Goal: Transaction & Acquisition: Purchase product/service

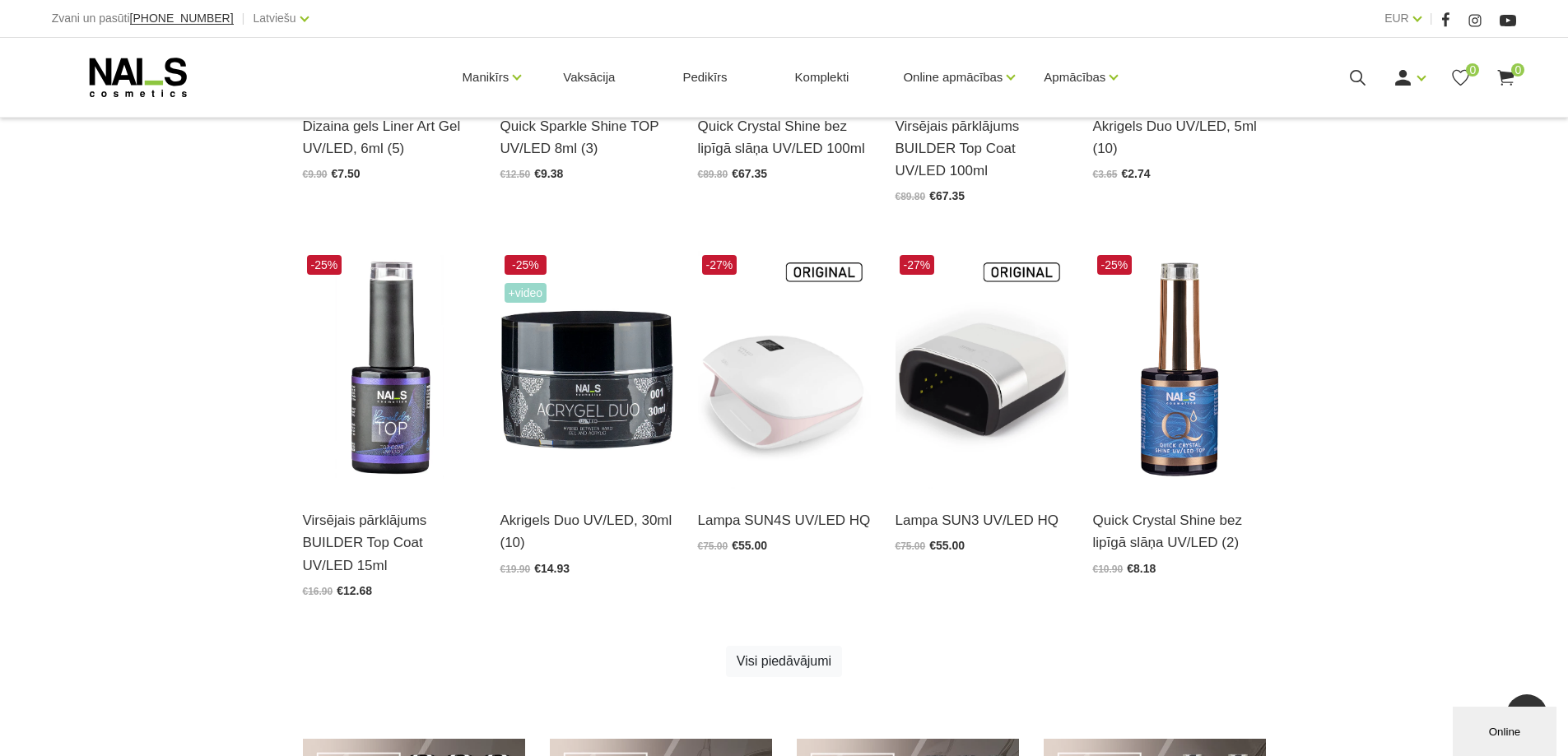
scroll to position [740, 0]
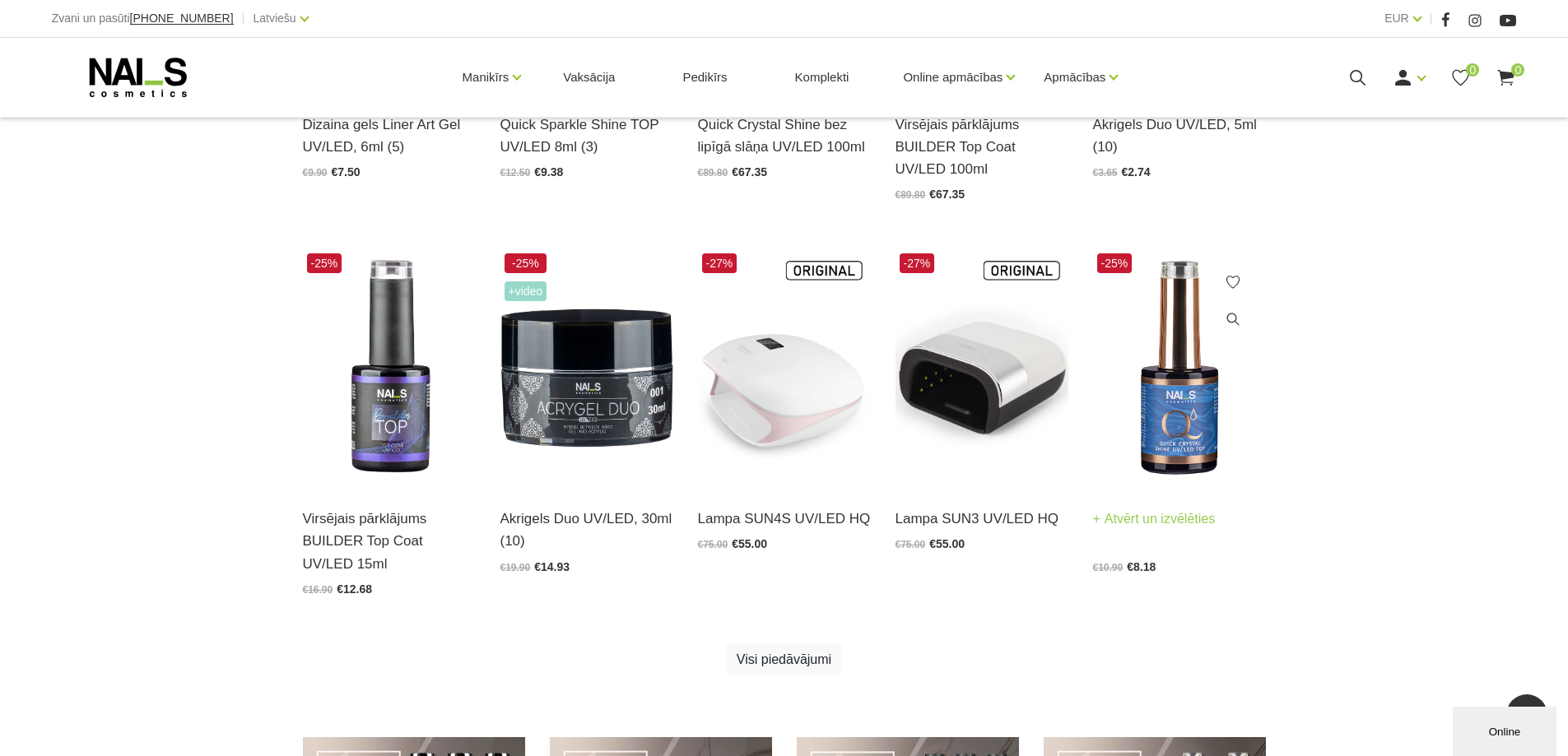
click at [1174, 405] on img at bounding box center [1179, 368] width 173 height 238
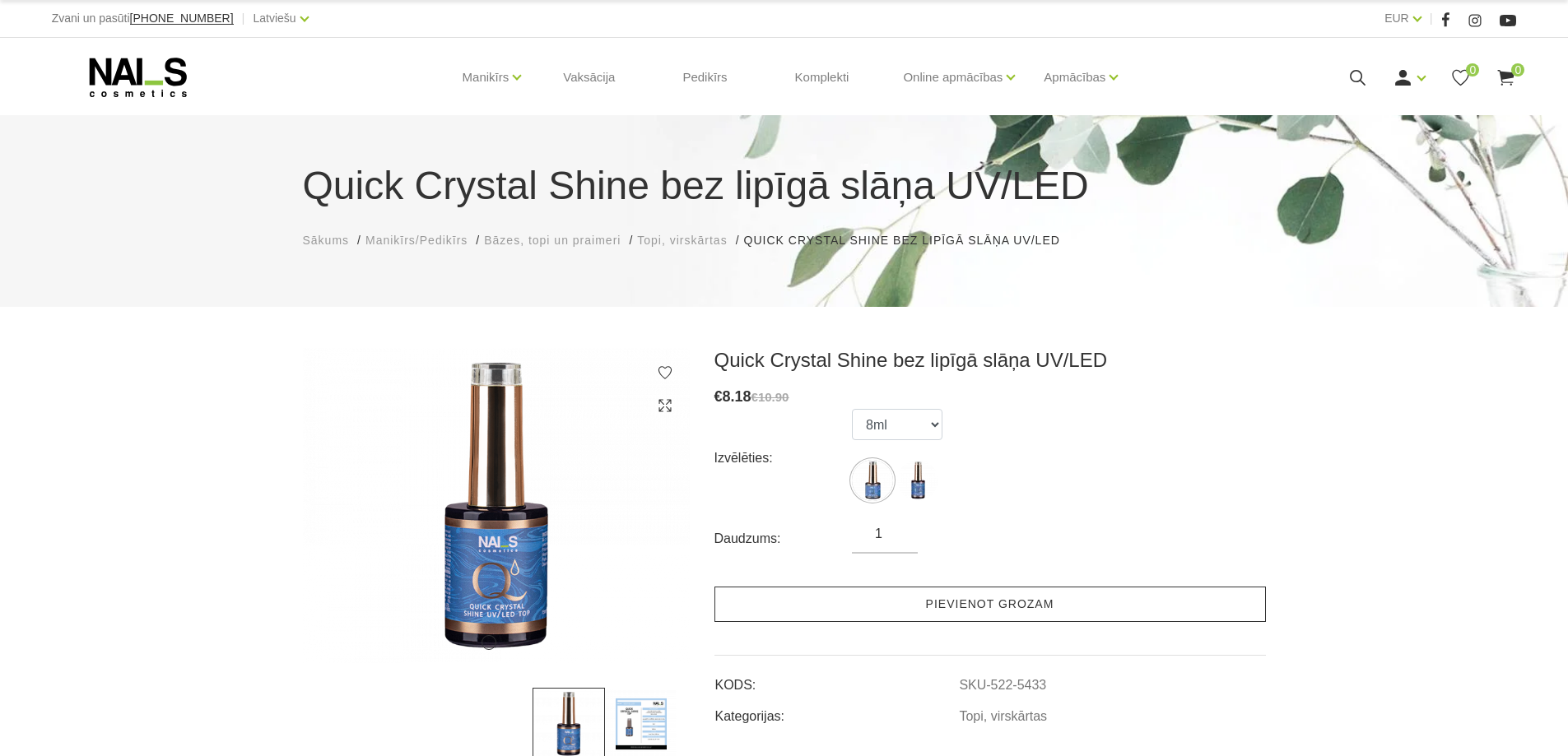
click at [1053, 594] on link "Pievienot grozam" at bounding box center [990, 604] width 552 height 35
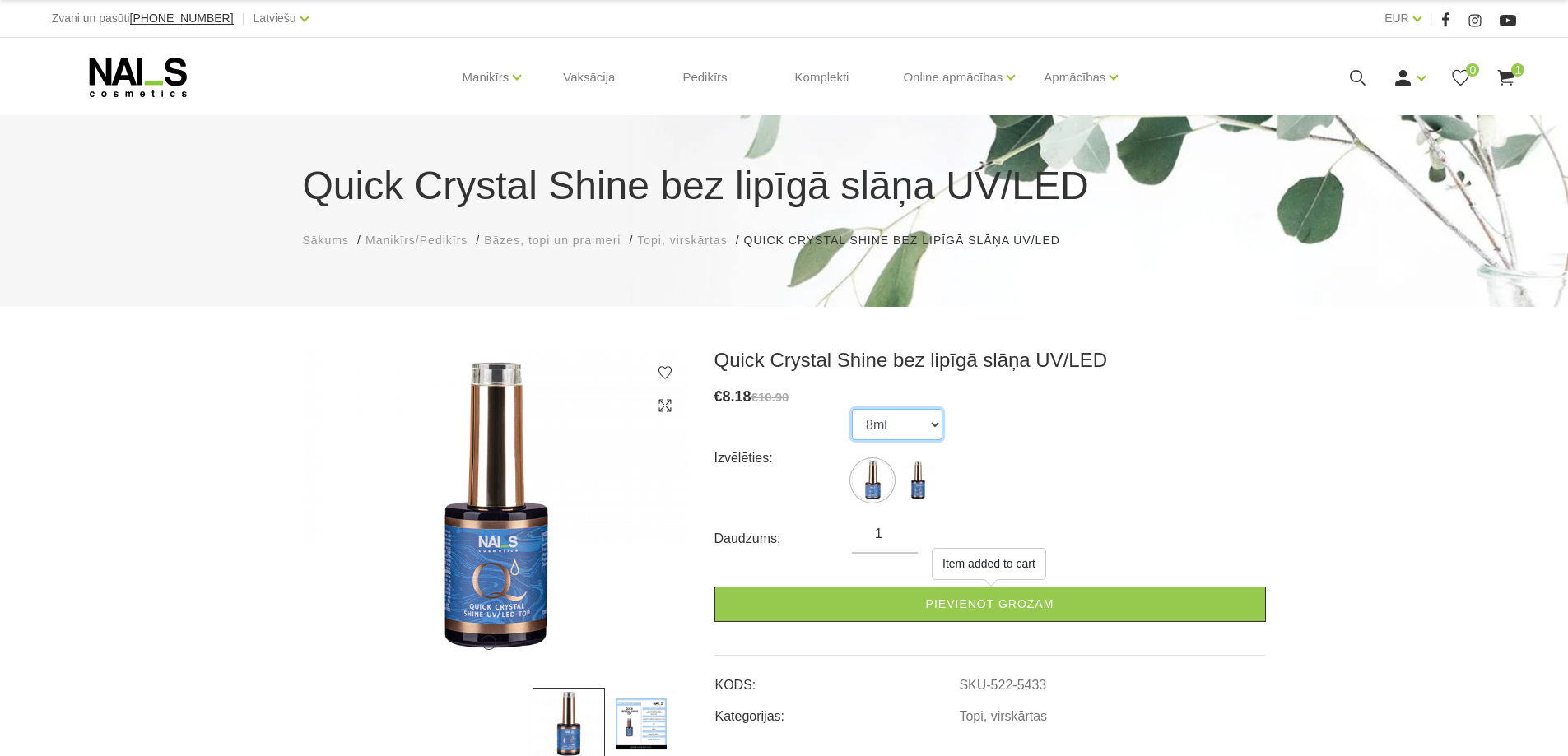
click at [912, 412] on select "8ml 15ml" at bounding box center [898, 424] width 91 height 31
drag, startPoint x: 912, startPoint y: 412, endPoint x: 917, endPoint y: 419, distance: 8.6
click at [912, 412] on select "8ml 15ml" at bounding box center [898, 424] width 91 height 31
click at [108, 65] on use at bounding box center [138, 78] width 97 height 40
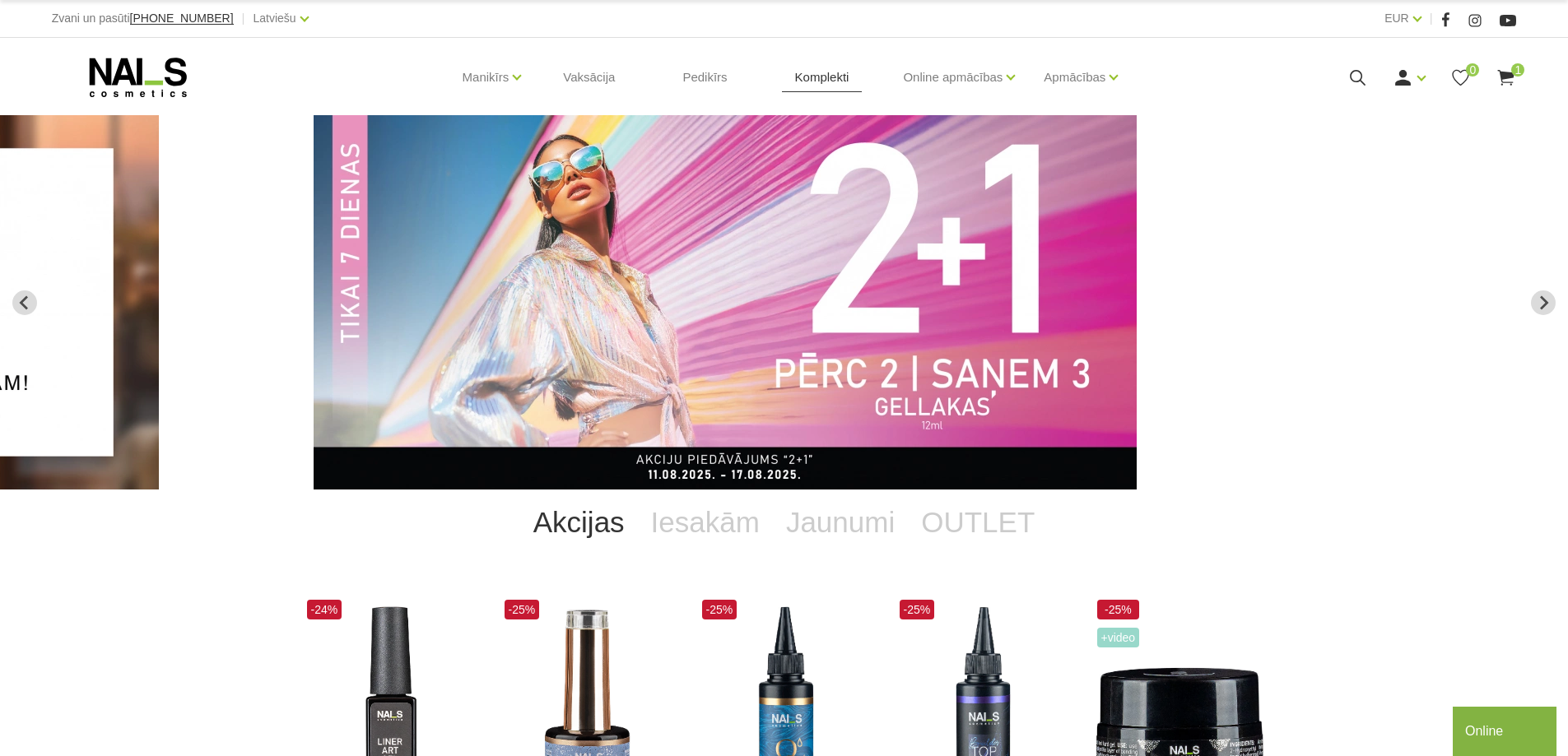
click at [824, 82] on link "Komplekti" at bounding box center [822, 78] width 81 height 79
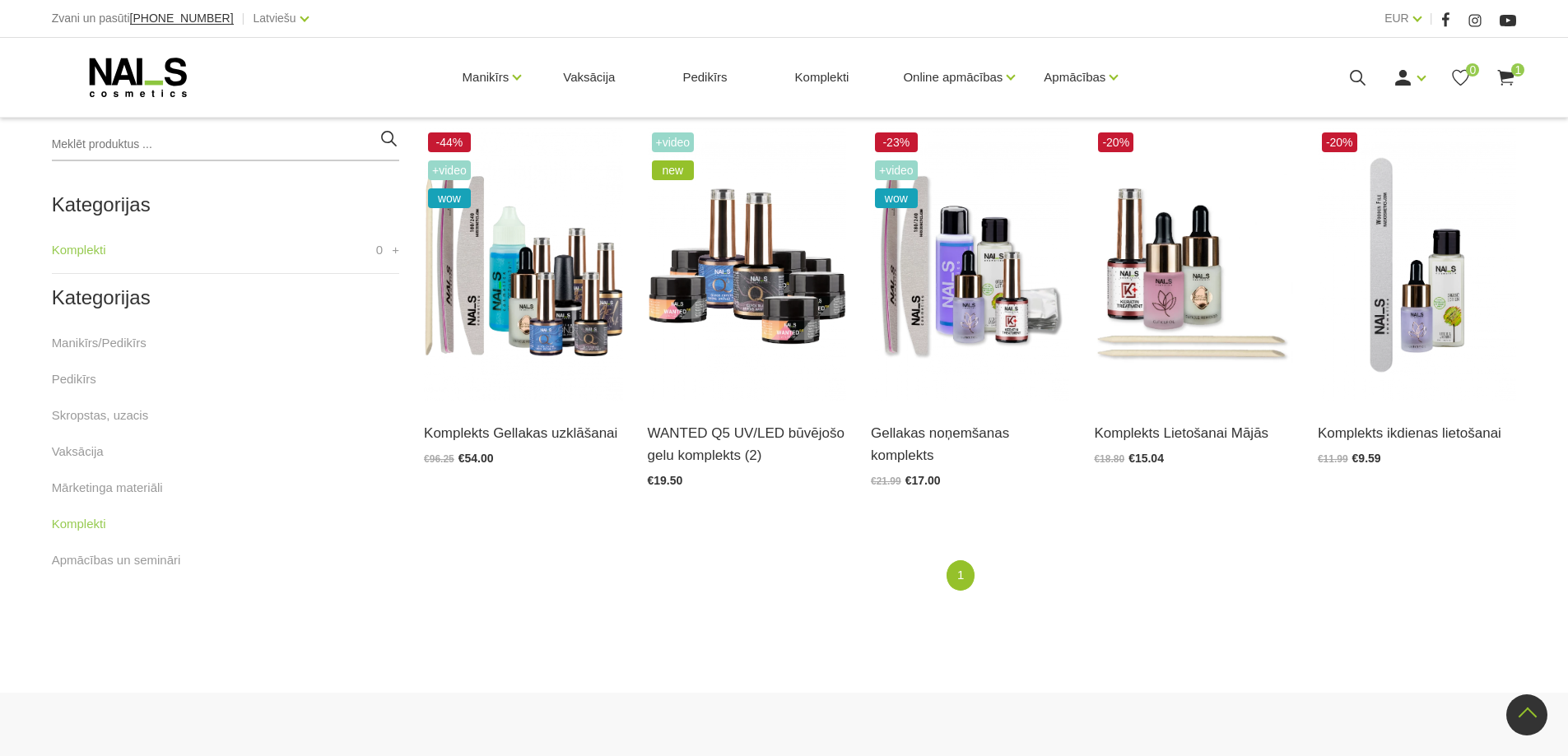
scroll to position [234, 0]
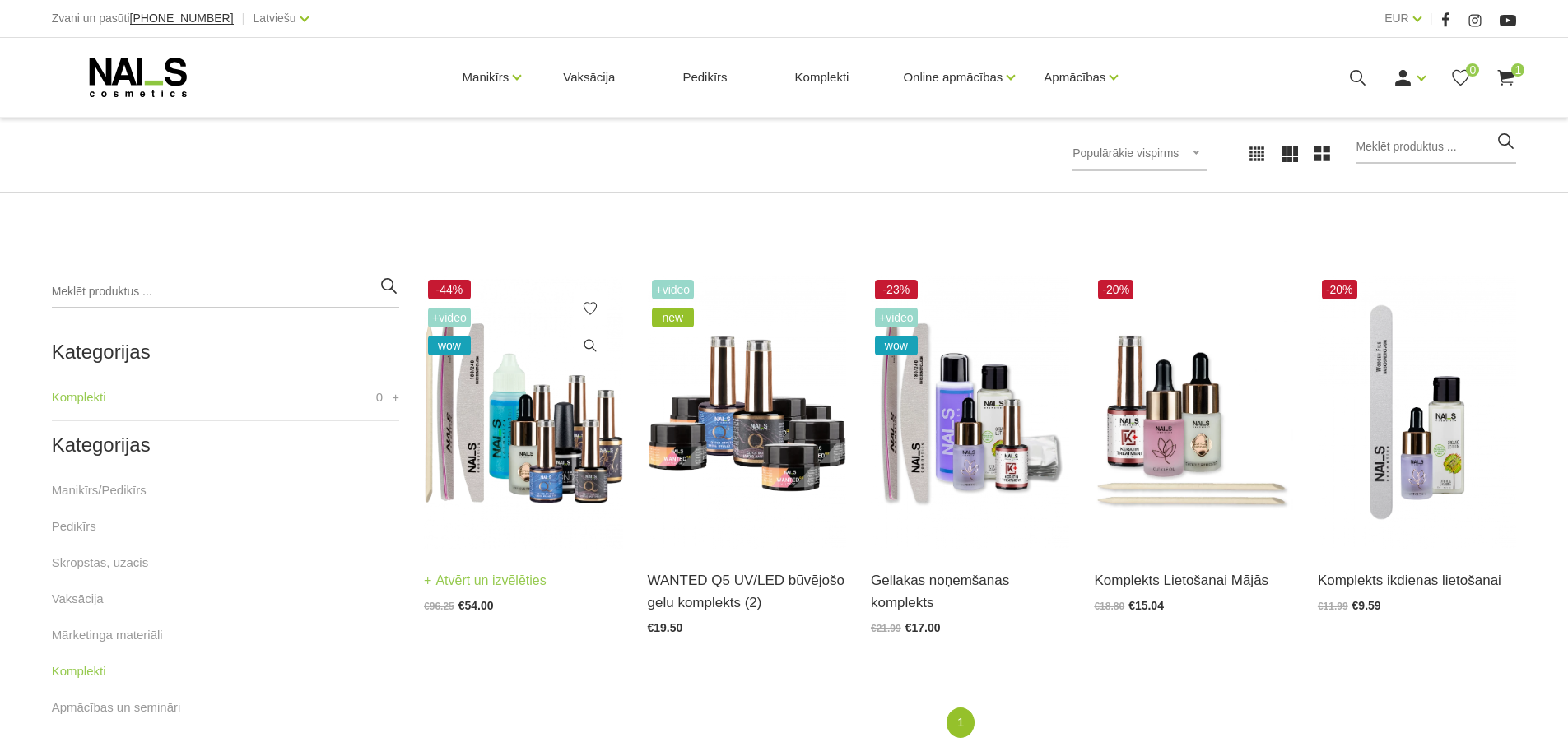
click at [566, 465] on img at bounding box center [523, 412] width 198 height 273
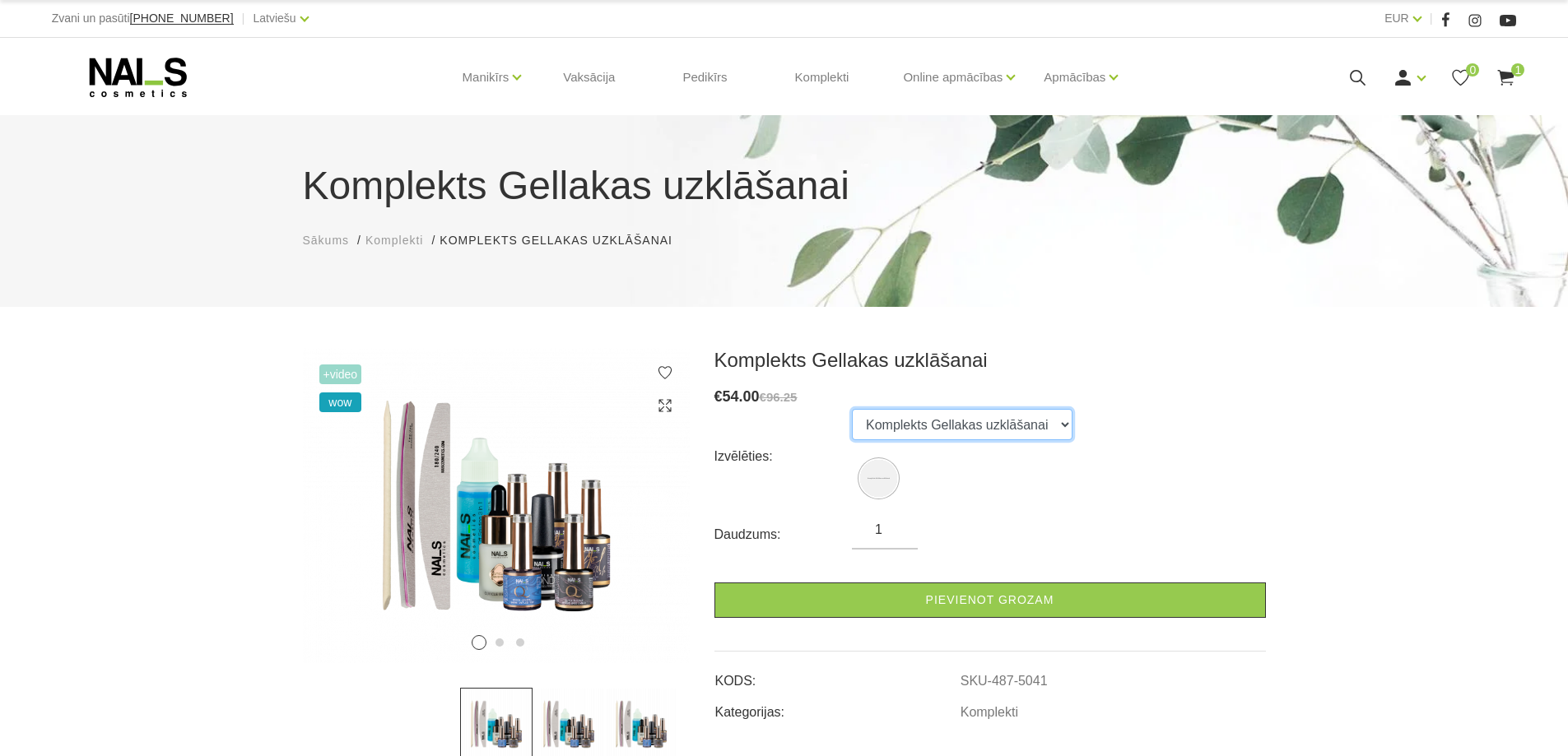
click at [935, 431] on select "Komplekts Gellakas uzklāšanai" at bounding box center [962, 424] width 220 height 31
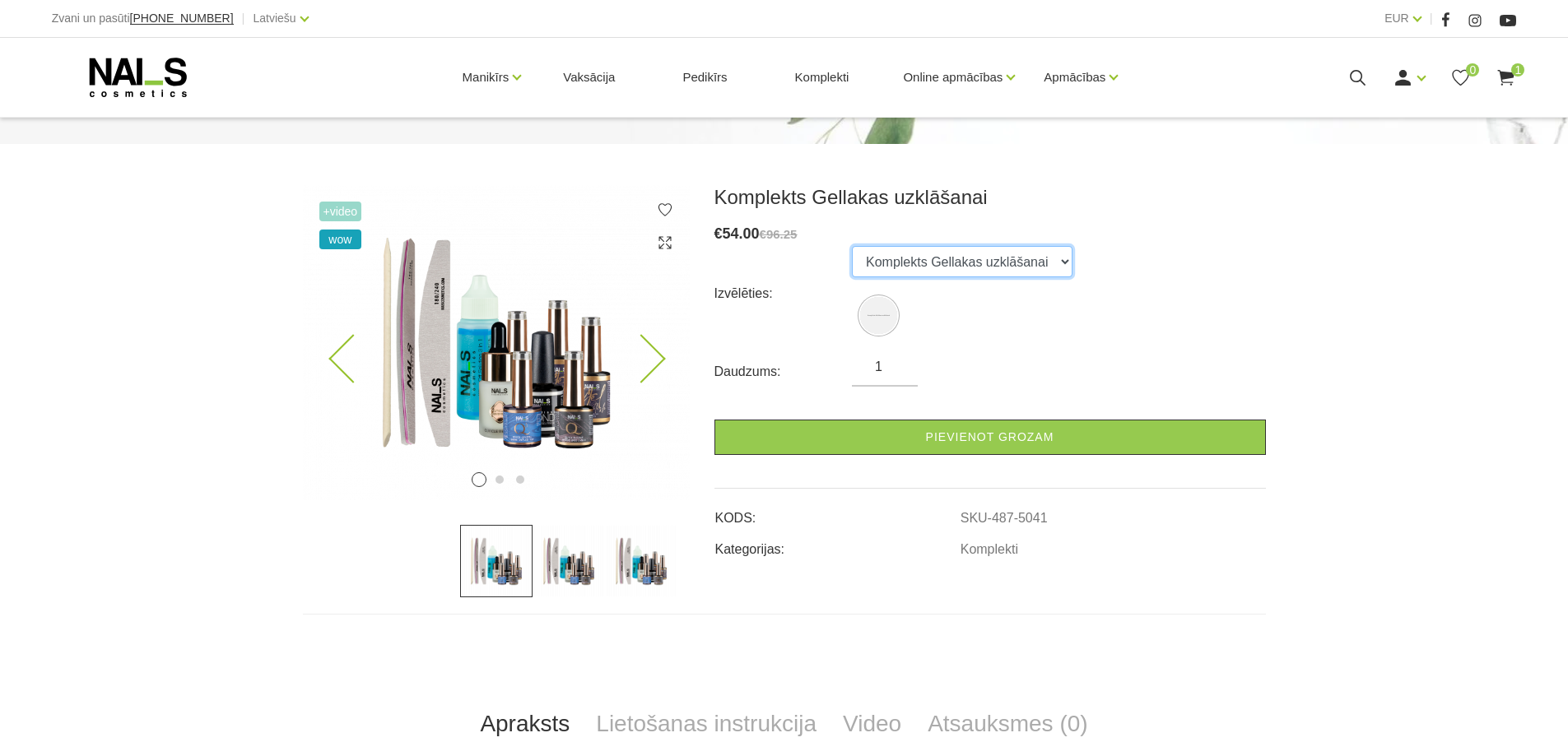
scroll to position [164, 0]
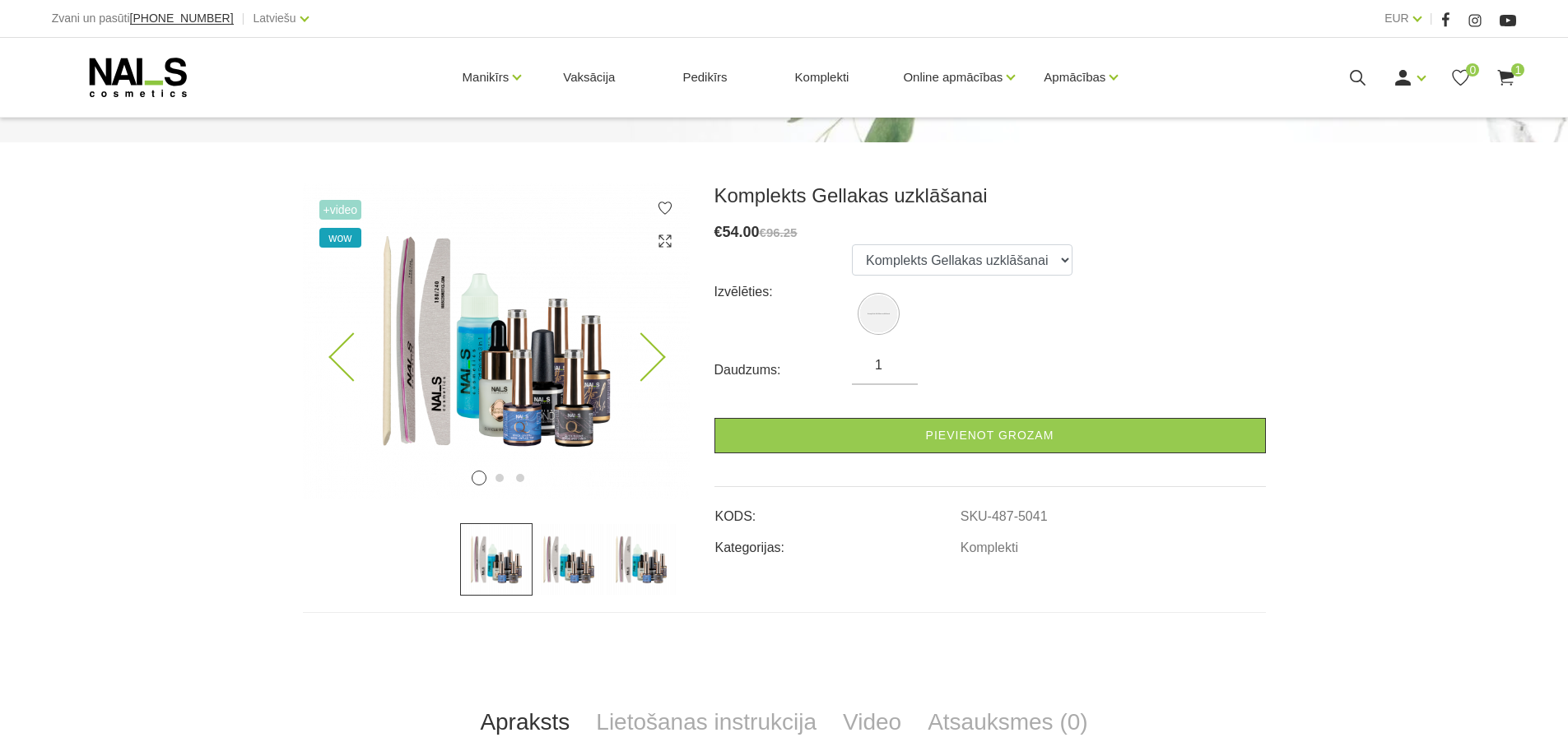
click at [641, 347] on icon at bounding box center [641, 357] width 49 height 49
click at [641, 347] on icon at bounding box center [641, 357] width 49 height 49
